Goal: Entertainment & Leisure: Consume media (video, audio)

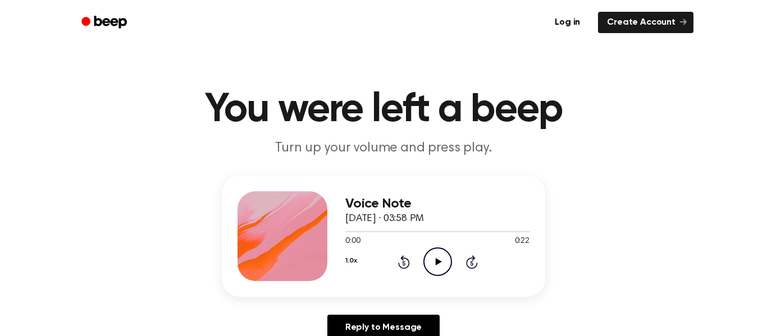
click at [421, 268] on div "1.0x Rewind 5 seconds Play Audio Skip 5 seconds" at bounding box center [437, 262] width 184 height 29
click at [441, 262] on icon at bounding box center [438, 261] width 6 height 7
click at [338, 261] on div "Voice Note [DATE] · 03:58 PM 0:06 0:22 Your browser does not support the [objec…" at bounding box center [384, 236] width 324 height 121
click at [351, 262] on button "1.0x" at bounding box center [350, 261] width 11 height 19
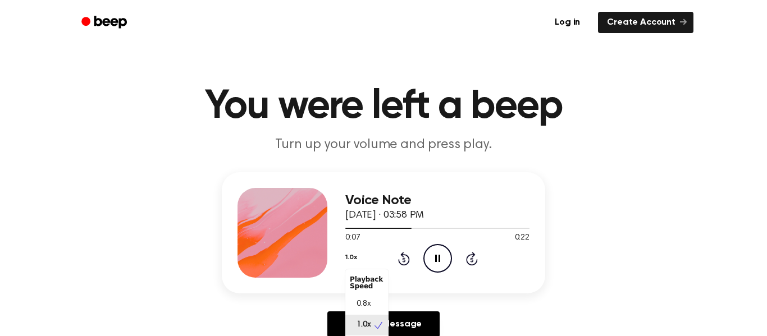
scroll to position [5, 0]
click at [359, 297] on span "0.8x" at bounding box center [364, 300] width 14 height 12
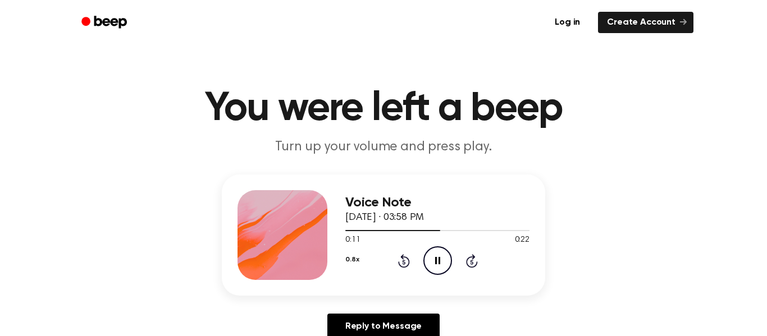
scroll to position [0, 0]
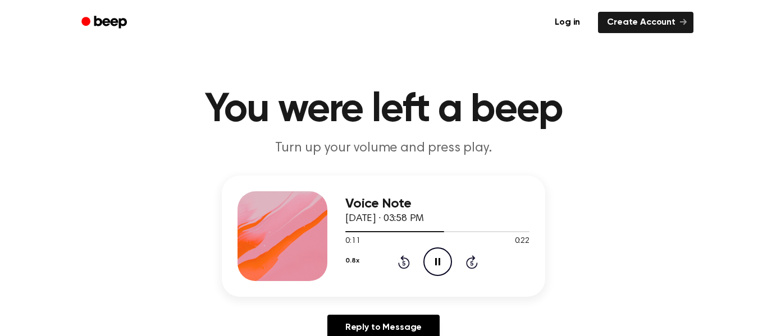
click at [398, 267] on icon "Rewind 5 seconds" at bounding box center [404, 262] width 12 height 15
click at [404, 263] on icon at bounding box center [403, 263] width 3 height 4
click at [435, 271] on icon "Pause Audio" at bounding box center [437, 262] width 29 height 29
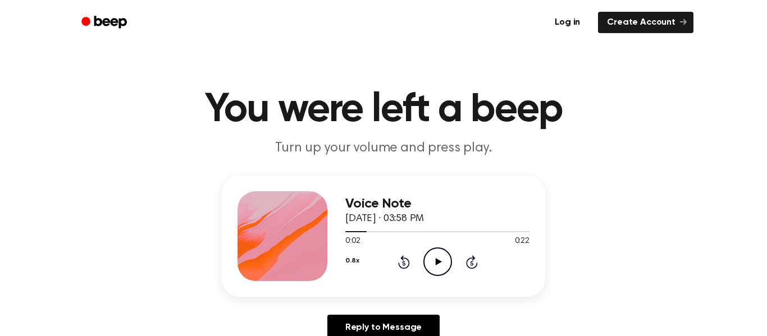
click at [404, 263] on icon at bounding box center [403, 263] width 3 height 4
click at [429, 263] on icon "Play Audio" at bounding box center [437, 262] width 29 height 29
click at [443, 258] on icon "Pause Audio" at bounding box center [437, 262] width 29 height 29
click at [400, 258] on icon "Rewind 5 seconds" at bounding box center [404, 262] width 12 height 15
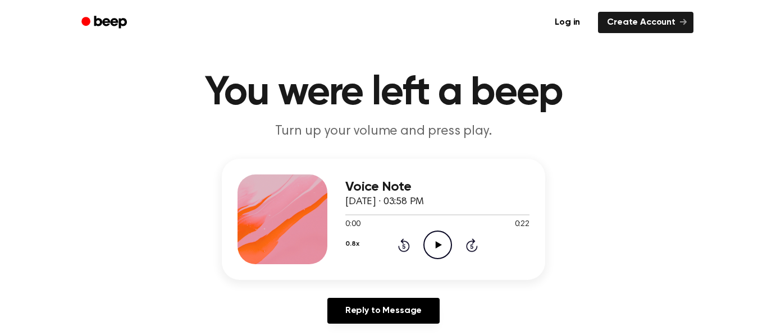
scroll to position [19, 0]
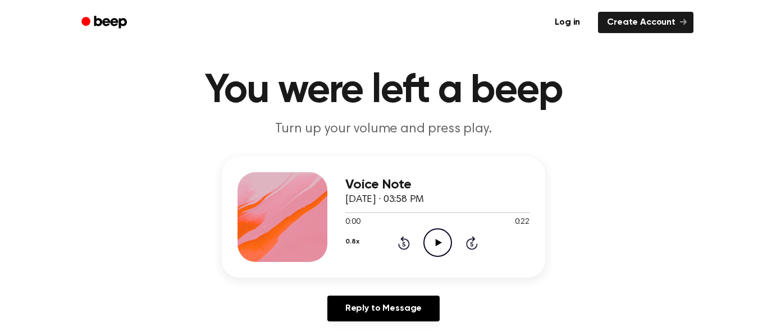
click at [429, 253] on circle at bounding box center [438, 243] width 28 height 28
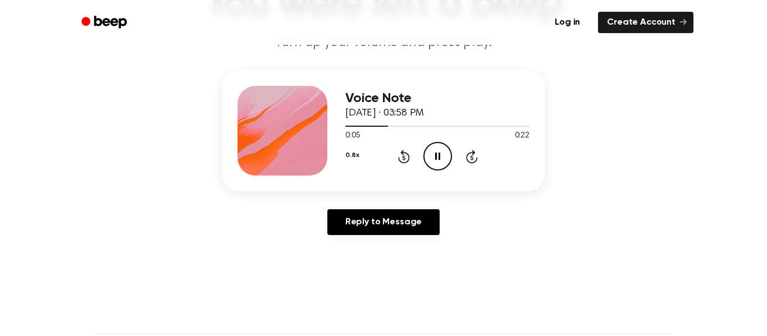
scroll to position [107, 0]
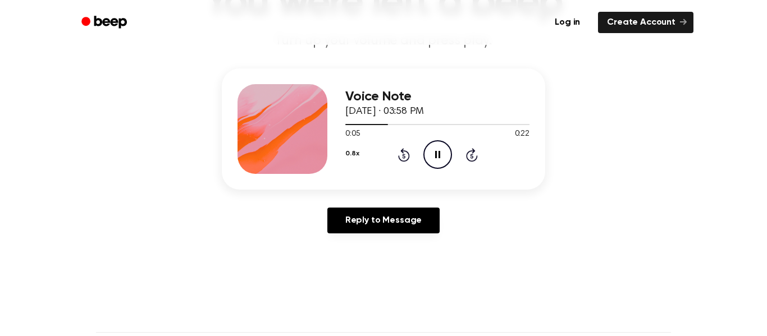
click at [425, 147] on icon "Pause Audio" at bounding box center [437, 154] width 29 height 29
click at [438, 167] on icon "Play Audio" at bounding box center [437, 154] width 29 height 29
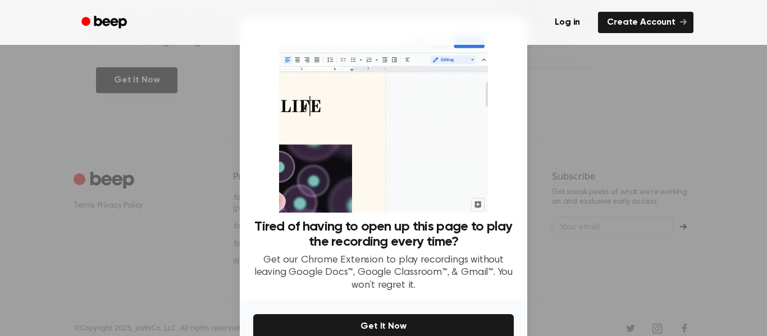
scroll to position [59, 0]
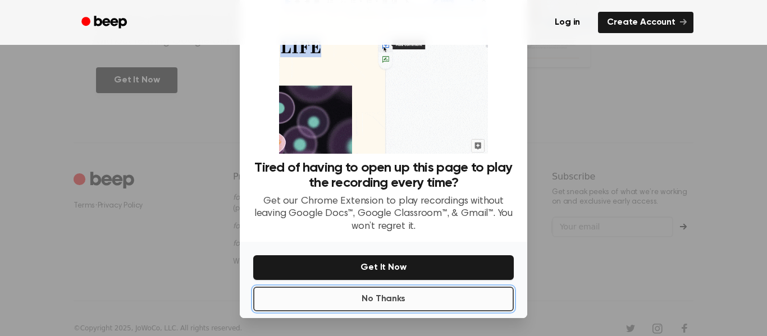
click at [313, 299] on button "No Thanks" at bounding box center [383, 299] width 261 height 25
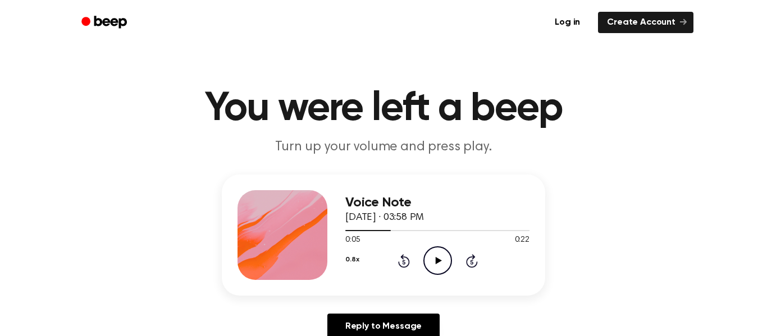
scroll to position [0, 0]
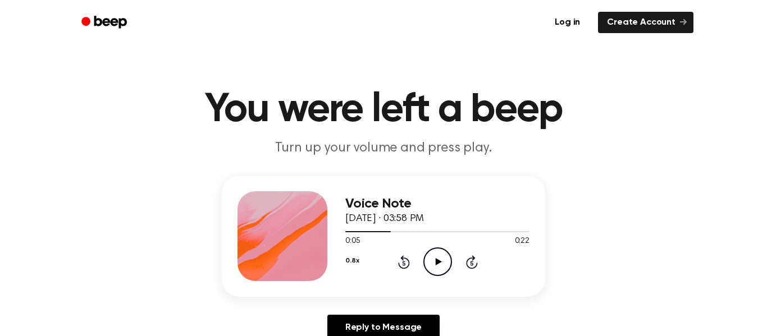
click at [385, 257] on div "0.8x Rewind 5 seconds Play Audio Skip 5 seconds" at bounding box center [437, 262] width 184 height 29
click at [406, 269] on icon at bounding box center [404, 262] width 12 height 13
click at [437, 268] on icon "Play Audio" at bounding box center [437, 262] width 29 height 29
click at [419, 262] on div "0.8x Rewind 5 seconds Pause Audio Skip 5 seconds" at bounding box center [437, 262] width 184 height 29
click at [431, 271] on icon "Pause Audio" at bounding box center [437, 262] width 29 height 29
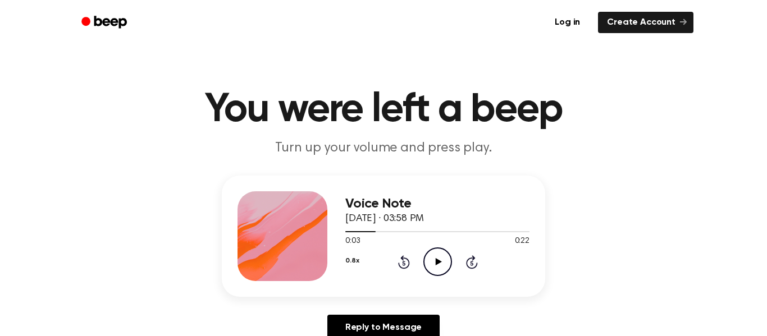
click at [423, 253] on icon "Play Audio" at bounding box center [437, 262] width 29 height 29
click at [431, 279] on div "Voice Note [DATE] · 03:58 PM 0:03 0:22 Your browser does not support the [objec…" at bounding box center [437, 237] width 184 height 90
click at [404, 263] on icon at bounding box center [403, 263] width 3 height 4
click at [430, 262] on icon "Pause Audio" at bounding box center [437, 262] width 29 height 29
click at [438, 254] on icon "Play Audio" at bounding box center [437, 262] width 29 height 29
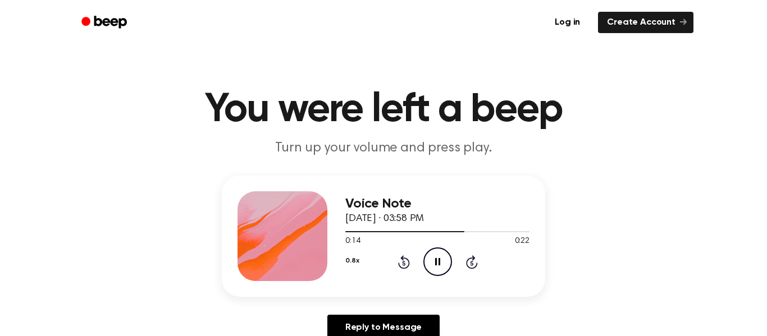
click at [433, 270] on icon "Pause Audio" at bounding box center [437, 262] width 29 height 29
click at [398, 261] on icon "Rewind 5 seconds" at bounding box center [404, 262] width 12 height 15
click at [431, 274] on icon "Play Audio" at bounding box center [437, 262] width 29 height 29
click at [394, 281] on div "Voice Note [DATE] · 03:58 PM 0:11 0:22 Your browser does not support the [objec…" at bounding box center [384, 236] width 324 height 121
click at [406, 268] on icon at bounding box center [404, 262] width 12 height 13
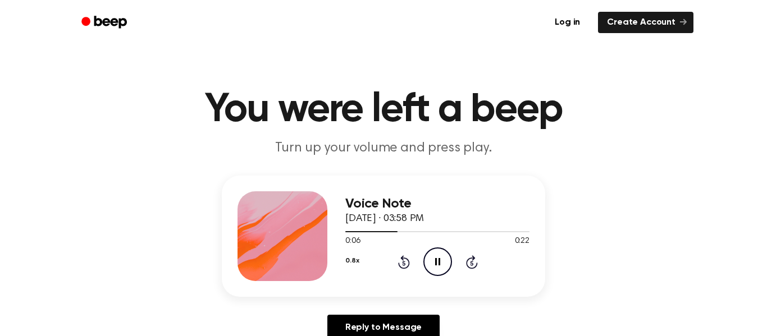
click at [406, 258] on icon at bounding box center [404, 262] width 12 height 13
click at [404, 263] on icon at bounding box center [403, 263] width 3 height 4
click at [403, 262] on icon at bounding box center [403, 263] width 3 height 4
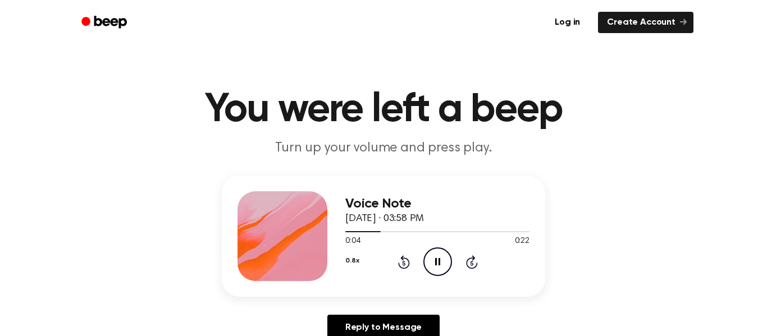
click at [431, 255] on icon "Pause Audio" at bounding box center [437, 262] width 29 height 29
click at [433, 268] on icon "Play Audio" at bounding box center [437, 262] width 29 height 29
click at [400, 268] on icon at bounding box center [404, 262] width 12 height 13
click at [437, 271] on icon "Pause Audio" at bounding box center [437, 262] width 29 height 29
click at [399, 258] on icon "Rewind 5 seconds" at bounding box center [404, 262] width 12 height 15
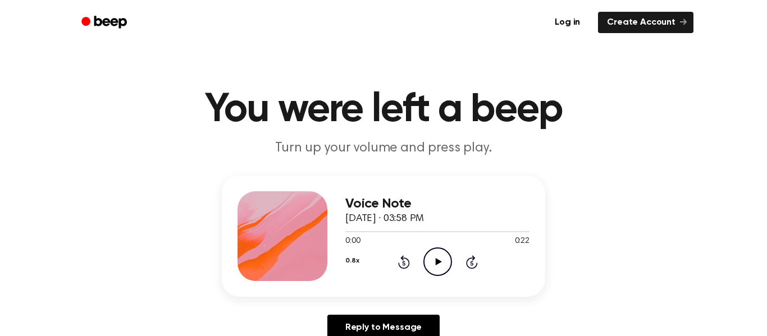
click at [413, 279] on div "Voice Note [DATE] · 03:58 PM 0:00 0:22 Your browser does not support the [objec…" at bounding box center [437, 237] width 184 height 90
click at [432, 260] on icon "Play Audio" at bounding box center [437, 262] width 29 height 29
click at [399, 263] on icon at bounding box center [404, 262] width 12 height 13
click at [405, 257] on icon "Rewind 5 seconds" at bounding box center [404, 262] width 12 height 15
click at [404, 263] on icon at bounding box center [403, 263] width 3 height 4
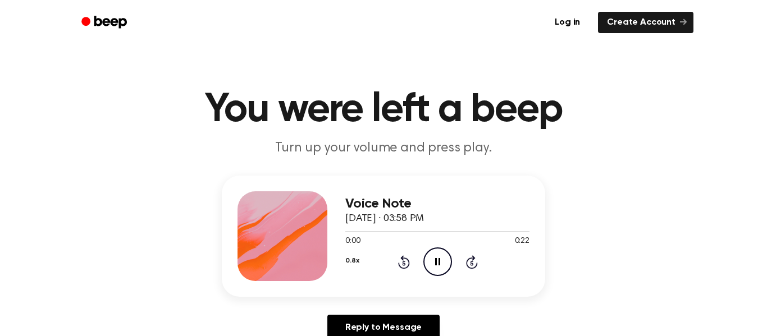
click at [406, 267] on icon at bounding box center [404, 262] width 12 height 13
click at [398, 257] on icon "Rewind 5 seconds" at bounding box center [404, 262] width 12 height 15
click at [398, 266] on icon "Rewind 5 seconds" at bounding box center [404, 262] width 12 height 15
click at [398, 262] on icon "Rewind 5 seconds" at bounding box center [404, 262] width 12 height 15
click at [404, 263] on icon at bounding box center [403, 263] width 3 height 4
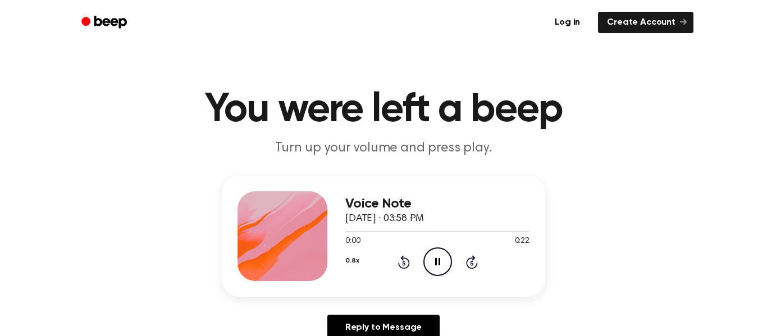
click at [404, 264] on icon "Rewind 5 seconds" at bounding box center [404, 262] width 12 height 15
click at [398, 268] on icon "Rewind 5 seconds" at bounding box center [404, 262] width 12 height 15
click at [405, 267] on icon "Rewind 5 seconds" at bounding box center [404, 262] width 12 height 15
click at [404, 263] on icon at bounding box center [403, 263] width 3 height 4
click at [388, 252] on div "0.8x Rewind 5 seconds Pause Audio Skip 5 seconds" at bounding box center [437, 262] width 184 height 29
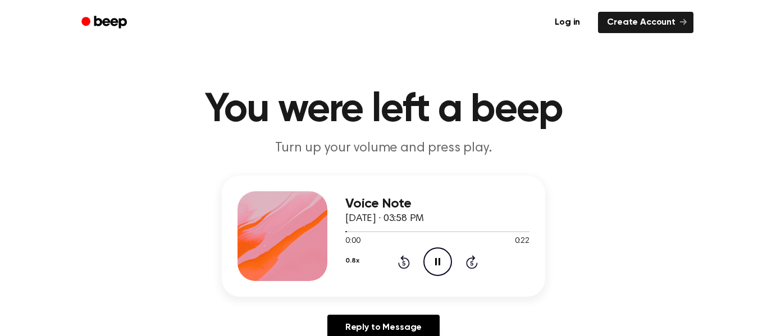
click at [391, 285] on div "Voice Note [DATE] · 03:58 PM 0:00 0:22 Your browser does not support the [objec…" at bounding box center [384, 236] width 324 height 121
click at [398, 282] on div "Voice Note [DATE] · 03:58 PM 0:00 0:22 Your browser does not support the [objec…" at bounding box center [384, 236] width 324 height 121
click at [439, 268] on icon "Pause Audio" at bounding box center [437, 262] width 29 height 29
click at [399, 266] on icon at bounding box center [404, 262] width 12 height 13
click at [430, 263] on icon "Play Audio" at bounding box center [437, 262] width 29 height 29
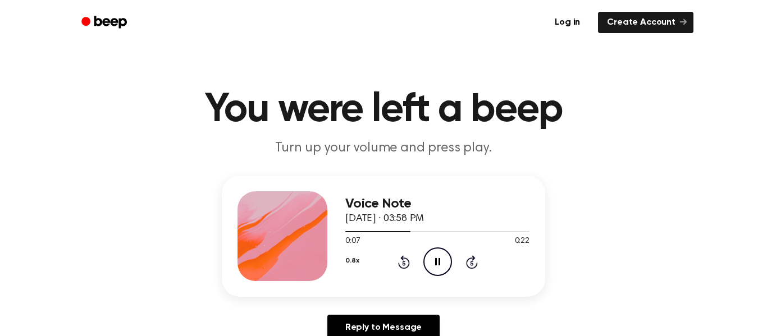
click at [442, 263] on icon "Pause Audio" at bounding box center [437, 262] width 29 height 29
click at [388, 268] on div "0.8x Rewind 5 seconds Play Audio Skip 5 seconds" at bounding box center [437, 262] width 184 height 29
click at [400, 269] on icon "Rewind 5 seconds" at bounding box center [404, 262] width 12 height 15
click at [431, 263] on icon "Play Audio" at bounding box center [437, 262] width 29 height 29
click at [451, 263] on circle at bounding box center [438, 262] width 28 height 28
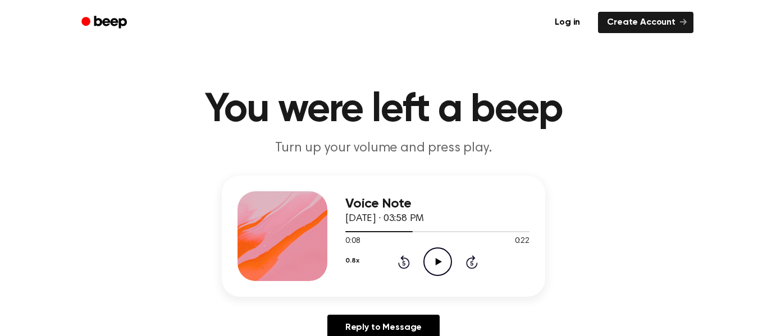
click at [398, 266] on icon "Rewind 5 seconds" at bounding box center [404, 262] width 12 height 15
click at [431, 262] on icon "Play Audio" at bounding box center [437, 262] width 29 height 29
click at [443, 258] on icon "Pause Audio" at bounding box center [437, 262] width 29 height 29
click at [387, 269] on div "0.8x Rewind 5 seconds Play Audio Skip 5 seconds" at bounding box center [437, 262] width 184 height 29
click at [404, 263] on icon at bounding box center [403, 263] width 3 height 4
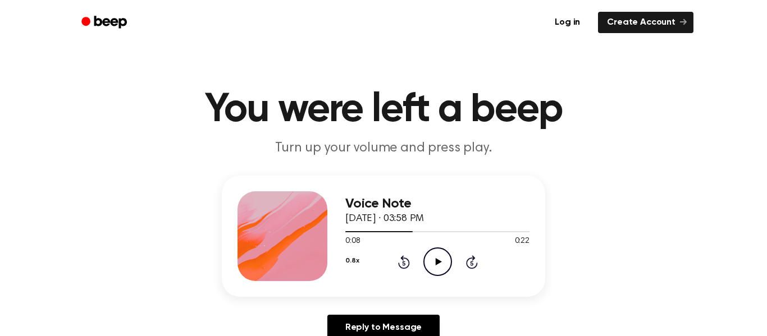
click at [417, 259] on div "0.8x Rewind 5 seconds Play Audio Skip 5 seconds" at bounding box center [437, 262] width 184 height 29
click at [408, 267] on icon at bounding box center [404, 262] width 12 height 13
click at [432, 266] on icon "Play Audio" at bounding box center [437, 262] width 29 height 29
click at [428, 267] on icon "Pause Audio" at bounding box center [437, 262] width 29 height 29
click at [407, 267] on icon at bounding box center [404, 262] width 12 height 13
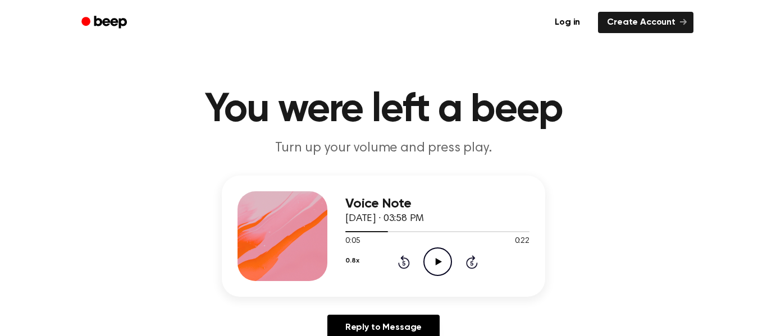
click at [427, 253] on circle at bounding box center [438, 262] width 28 height 28
click at [431, 276] on icon "Pause Audio" at bounding box center [437, 262] width 29 height 29
click at [440, 262] on icon at bounding box center [438, 261] width 6 height 7
click at [477, 267] on icon "Skip 5 seconds" at bounding box center [472, 262] width 12 height 15
click at [398, 267] on icon "Rewind 5 seconds" at bounding box center [404, 262] width 12 height 15
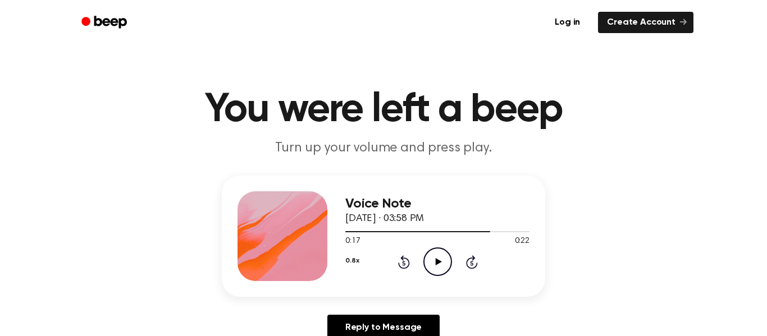
click at [404, 263] on icon at bounding box center [403, 263] width 3 height 4
click at [432, 268] on icon "Play Audio" at bounding box center [437, 262] width 29 height 29
click at [431, 259] on icon "Pause Audio" at bounding box center [437, 262] width 29 height 29
click at [404, 263] on icon at bounding box center [403, 263] width 3 height 4
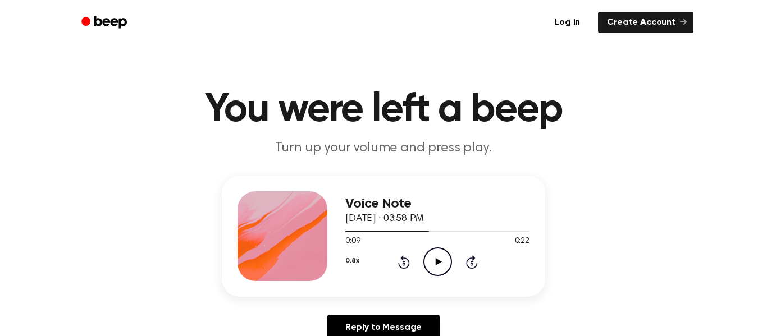
click at [443, 276] on icon "Play Audio" at bounding box center [437, 262] width 29 height 29
click at [431, 264] on icon "Pause Audio" at bounding box center [437, 262] width 29 height 29
click at [429, 262] on icon "Play Audio" at bounding box center [437, 262] width 29 height 29
click at [398, 261] on icon "Rewind 5 seconds" at bounding box center [404, 262] width 12 height 15
click at [442, 300] on div "Voice Note [DATE] · 03:58 PM 0:16 0:22 Your browser does not support the [objec…" at bounding box center [383, 263] width 740 height 174
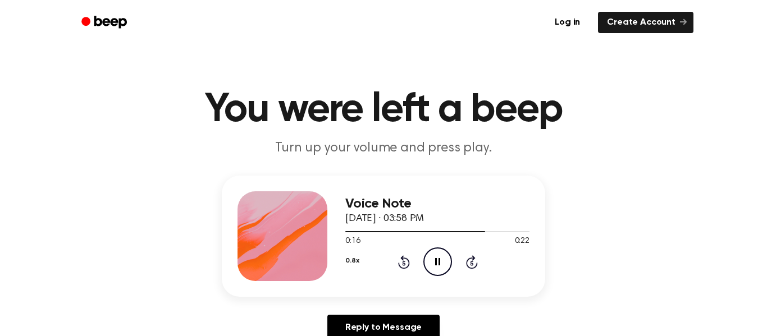
click at [426, 265] on icon "Pause Audio" at bounding box center [437, 262] width 29 height 29
click at [400, 267] on icon at bounding box center [404, 262] width 12 height 13
click at [453, 248] on div "0.8x Rewind 5 seconds Play Audio Skip 5 seconds" at bounding box center [437, 262] width 184 height 29
click at [431, 260] on icon "Play Audio" at bounding box center [437, 262] width 29 height 29
click at [434, 266] on icon "Pause Audio" at bounding box center [437, 262] width 29 height 29
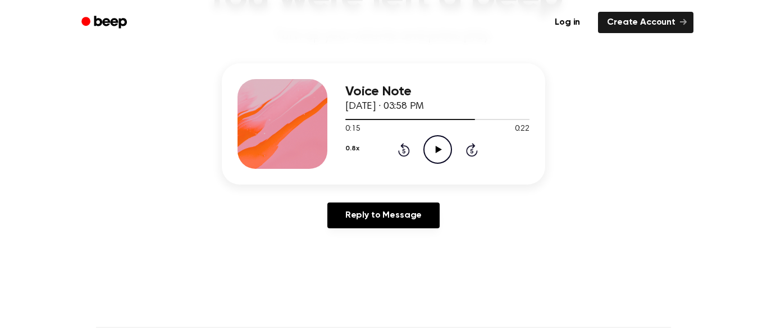
scroll to position [130, 0]
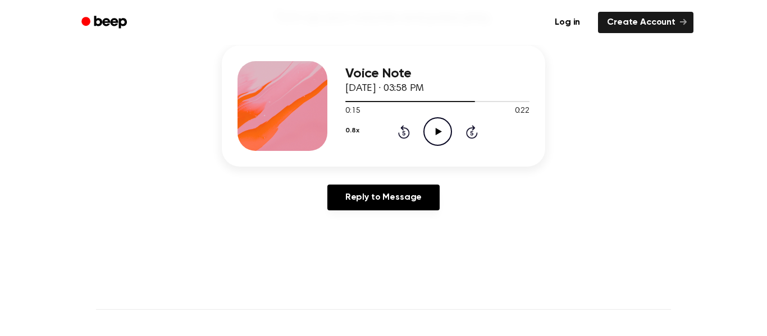
click at [385, 136] on div "0.8x Rewind 5 seconds Play Audio Skip 5 seconds" at bounding box center [437, 131] width 184 height 29
click at [402, 137] on icon at bounding box center [404, 131] width 12 height 13
click at [421, 142] on div "0.8x Rewind 5 seconds Play Audio Skip 5 seconds" at bounding box center [437, 131] width 184 height 29
click at [435, 144] on icon "Play Audio" at bounding box center [437, 131] width 29 height 29
click at [404, 133] on icon at bounding box center [403, 133] width 3 height 4
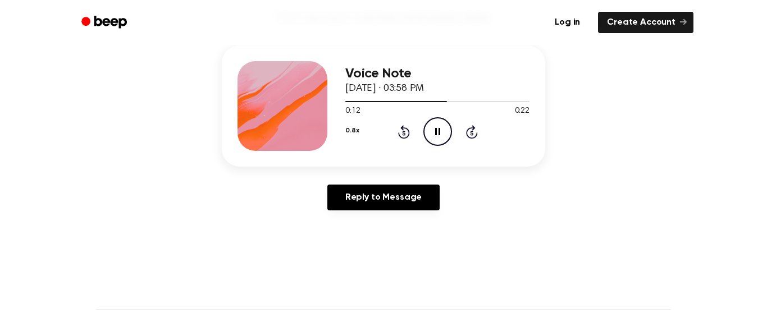
click at [419, 127] on div "0.8x Rewind 5 seconds Pause Audio Skip 5 seconds" at bounding box center [437, 131] width 184 height 29
click at [439, 133] on icon at bounding box center [437, 131] width 5 height 7
click at [441, 138] on icon "Play Audio" at bounding box center [437, 131] width 29 height 29
click at [438, 134] on icon "Pause Audio" at bounding box center [437, 131] width 29 height 29
click at [404, 138] on icon at bounding box center [404, 131] width 12 height 13
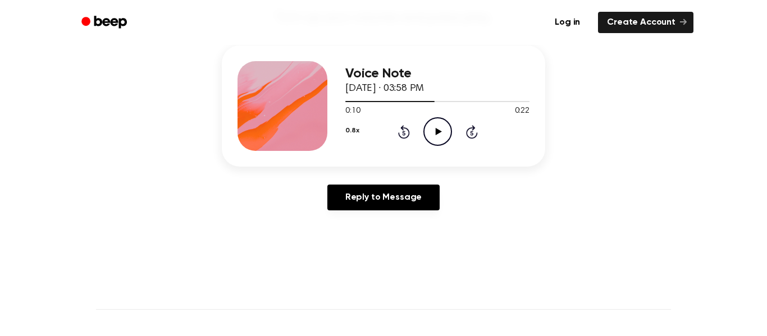
click at [423, 137] on icon "Play Audio" at bounding box center [437, 131] width 29 height 29
click at [404, 133] on icon at bounding box center [403, 133] width 3 height 4
click at [403, 138] on icon at bounding box center [404, 131] width 12 height 13
click at [443, 131] on icon "Pause Audio" at bounding box center [437, 131] width 29 height 29
click at [436, 126] on icon "Play Audio" at bounding box center [437, 131] width 29 height 29
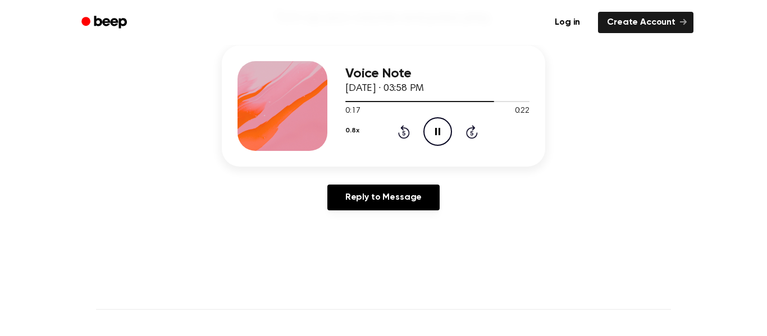
click at [404, 133] on icon at bounding box center [403, 133] width 3 height 4
click at [404, 131] on icon at bounding box center [403, 133] width 3 height 4
click at [468, 129] on icon at bounding box center [472, 131] width 12 height 13
click at [408, 131] on icon at bounding box center [404, 131] width 12 height 13
click at [400, 136] on icon at bounding box center [404, 131] width 12 height 13
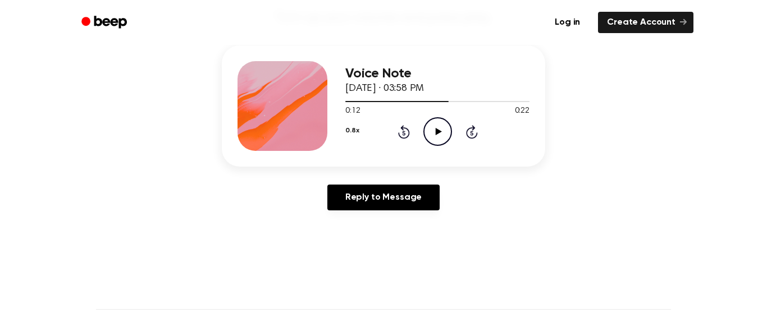
click at [435, 136] on icon "Play Audio" at bounding box center [437, 131] width 29 height 29
click at [448, 130] on icon "Pause Audio" at bounding box center [437, 131] width 29 height 29
click at [404, 133] on icon at bounding box center [403, 133] width 3 height 4
click at [434, 131] on icon "Play Audio" at bounding box center [437, 131] width 29 height 29
click at [434, 129] on icon "Pause Audio" at bounding box center [437, 131] width 29 height 29
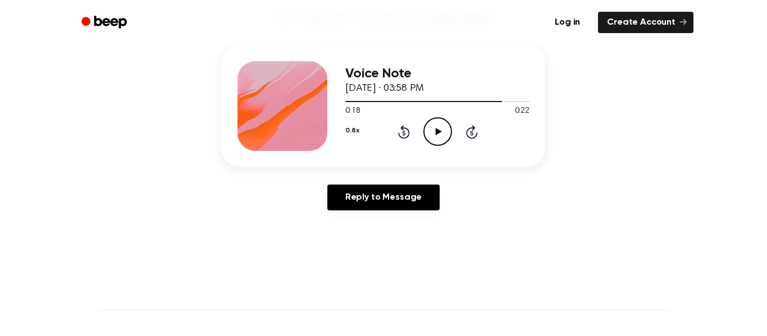
click at [436, 145] on circle at bounding box center [438, 132] width 28 height 28
click at [404, 134] on icon "Rewind 5 seconds" at bounding box center [404, 132] width 12 height 15
click at [434, 129] on icon "Pause Audio" at bounding box center [437, 131] width 29 height 29
click at [440, 133] on icon at bounding box center [438, 131] width 6 height 7
